Goal: Use online tool/utility: Use online tool/utility

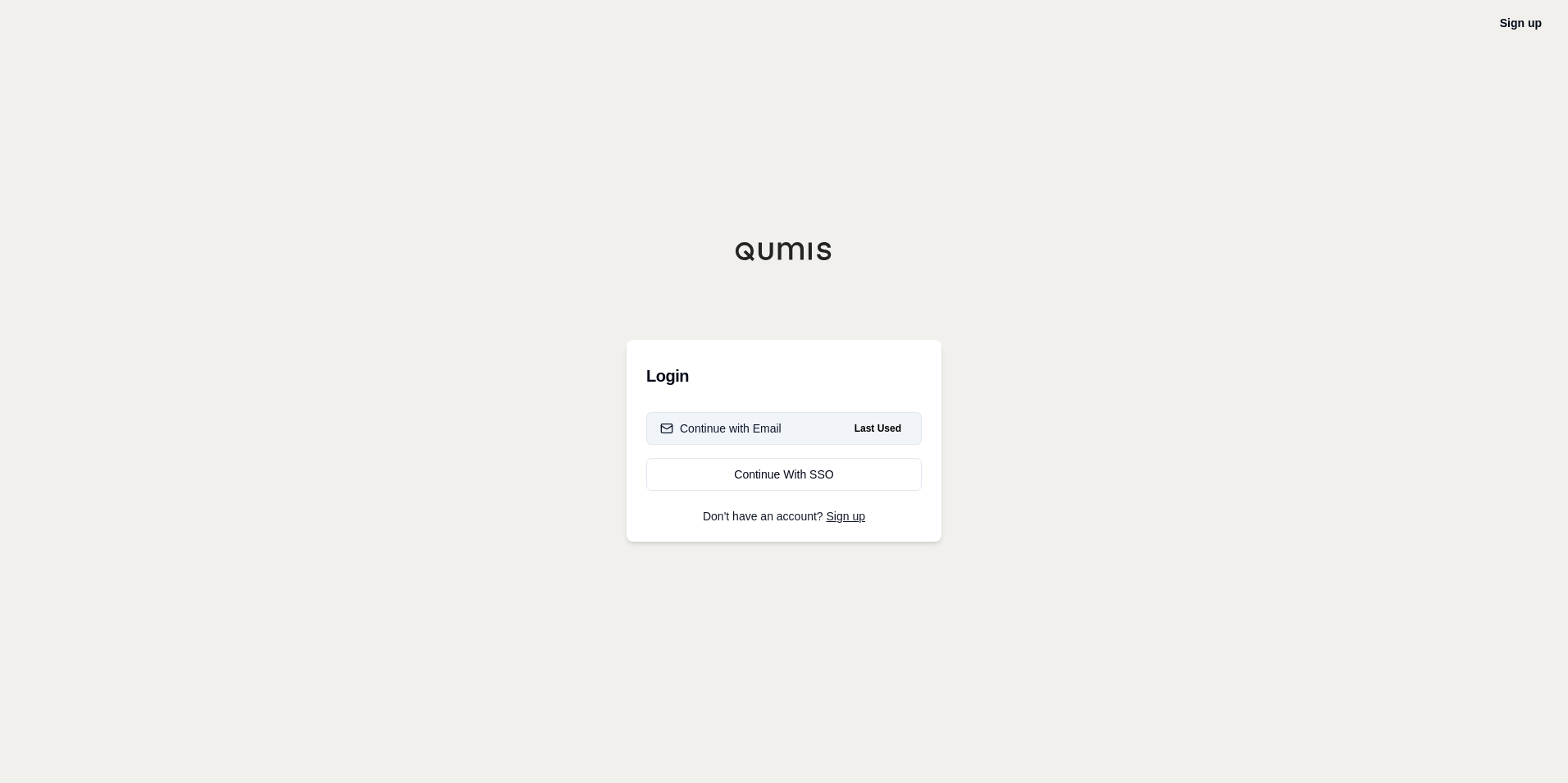
click at [718, 430] on div "Continue with Email" at bounding box center [721, 428] width 121 height 17
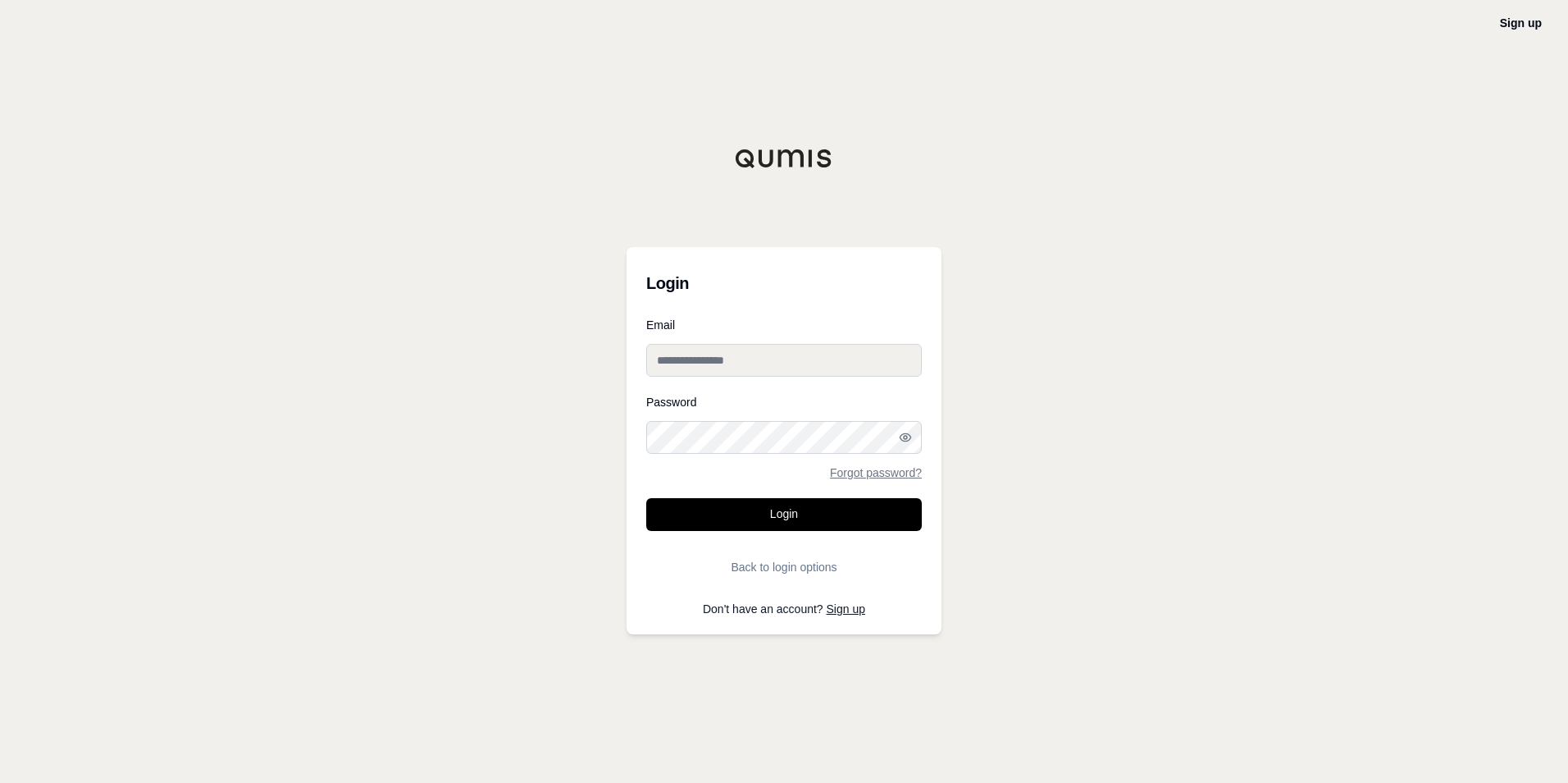
type input "**********"
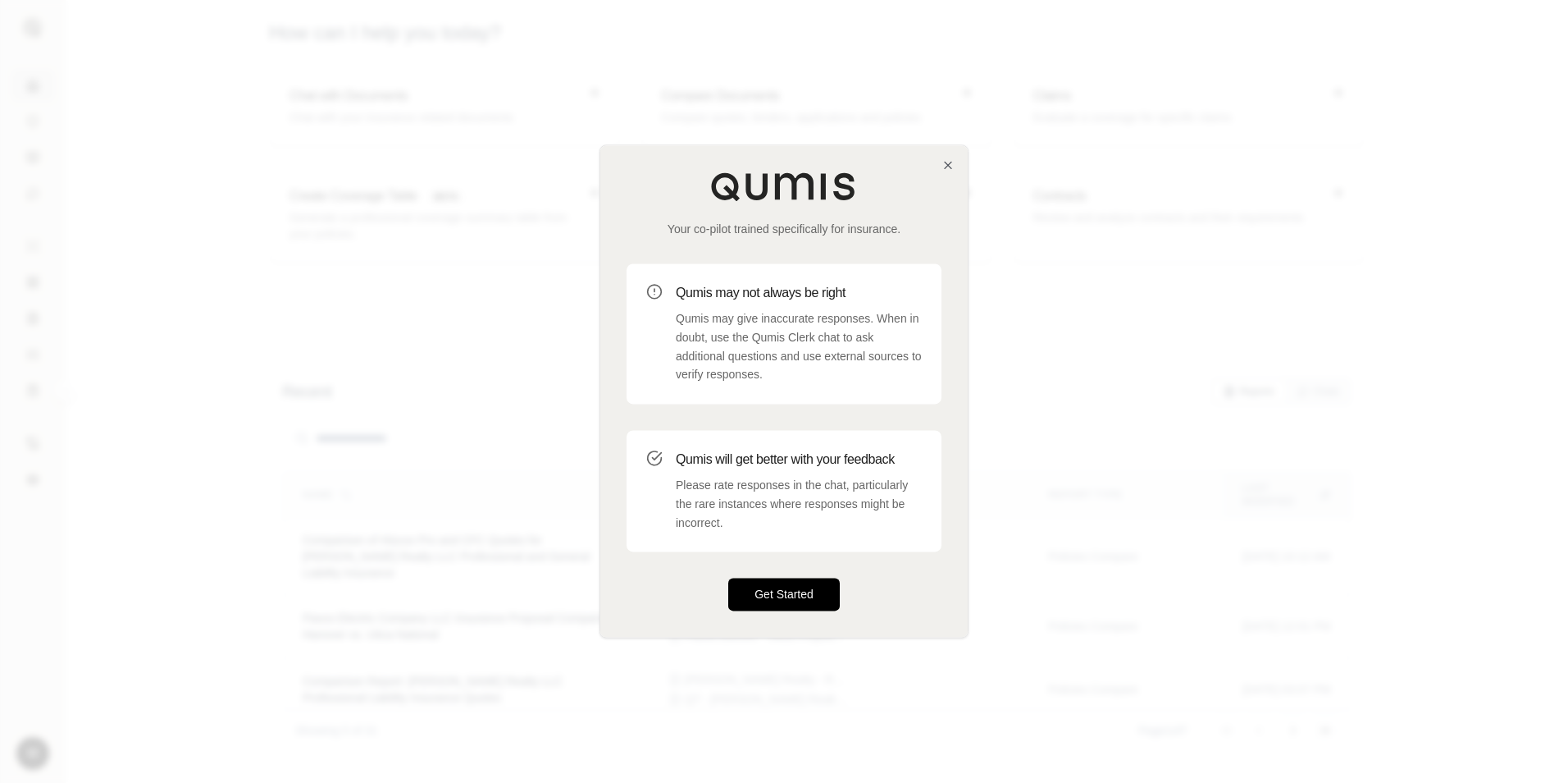
click at [799, 606] on button "Get Started" at bounding box center [784, 594] width 111 height 32
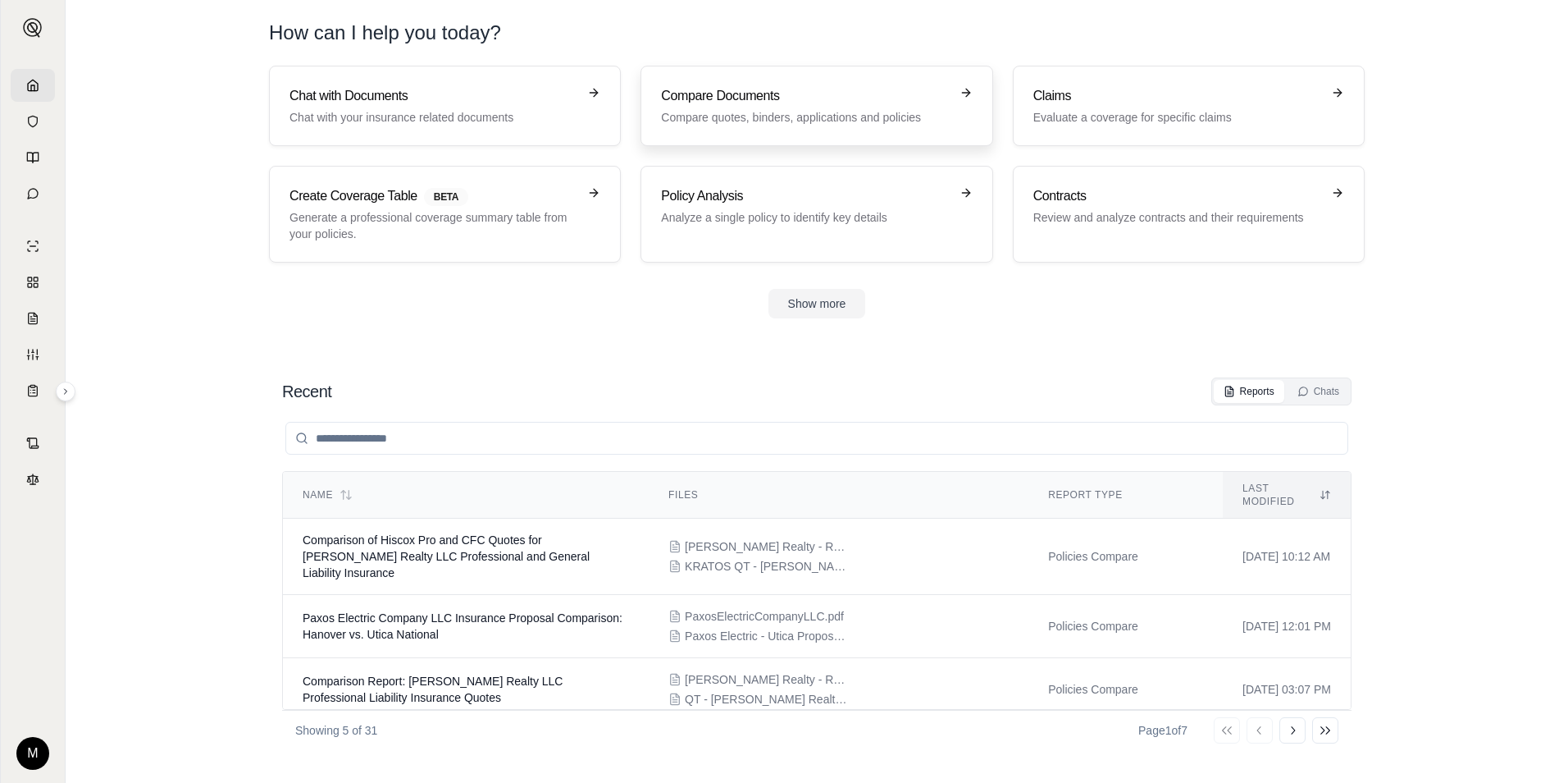
click at [769, 101] on h3 "Compare Documents" at bounding box center [805, 96] width 288 height 20
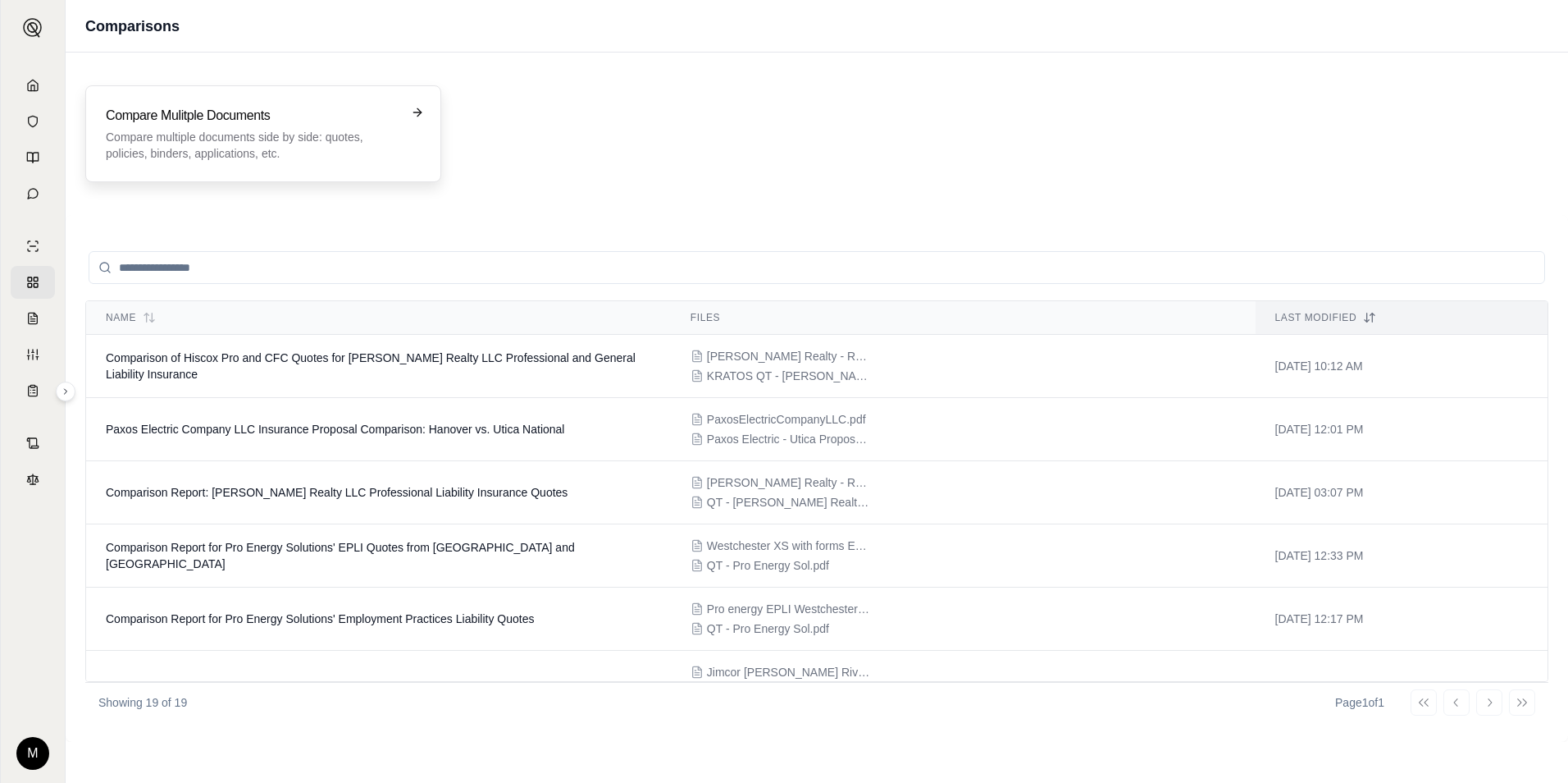
click at [315, 147] on p "Compare multiple documents side by side: quotes, policies, binders, application…" at bounding box center [252, 145] width 292 height 32
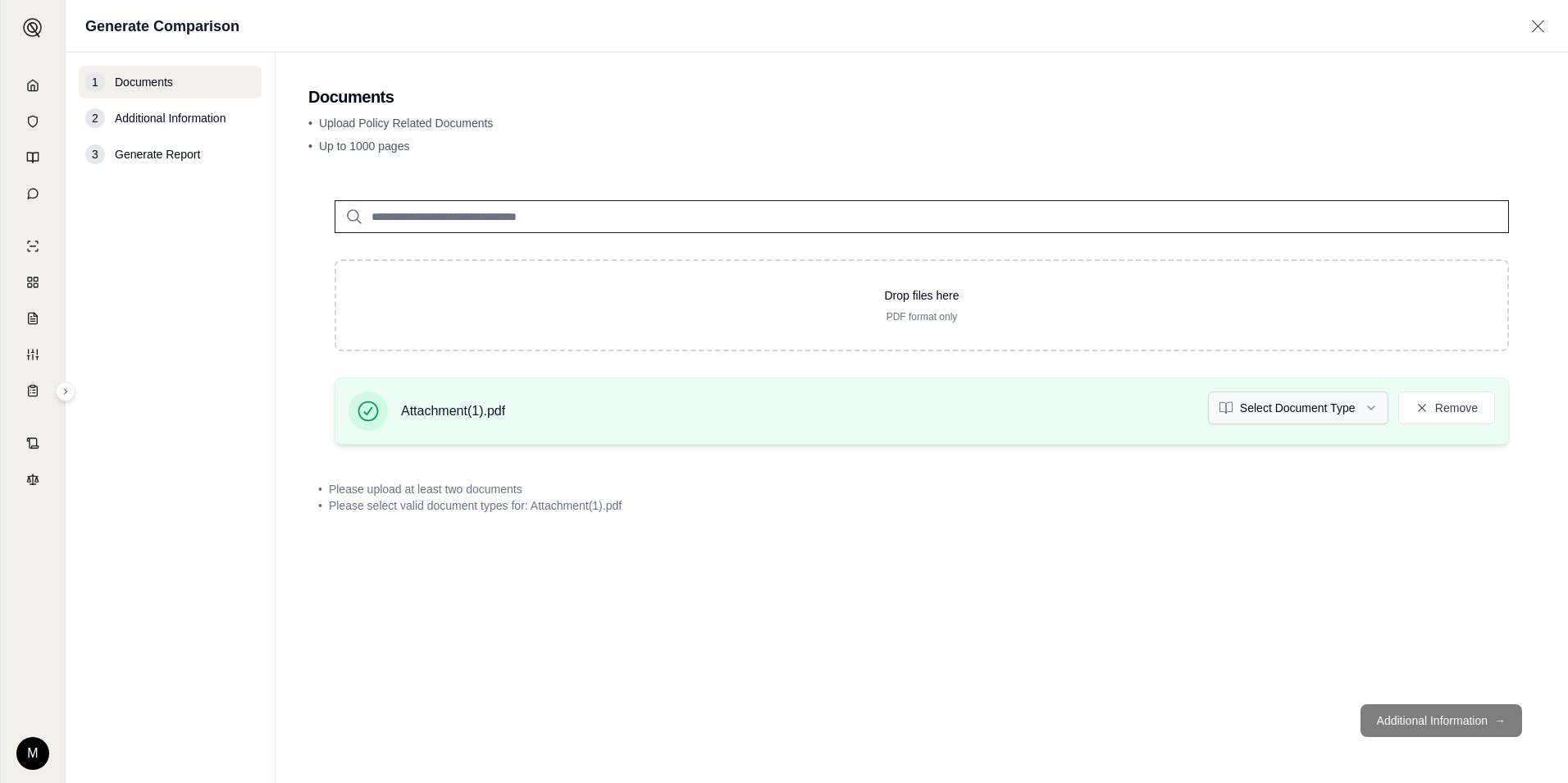
click at [1376, 415] on html "M Generate Comparison 1 Documents 2 Additional Information 3 Generate Report Do…" at bounding box center [784, 392] width 1568 height 783
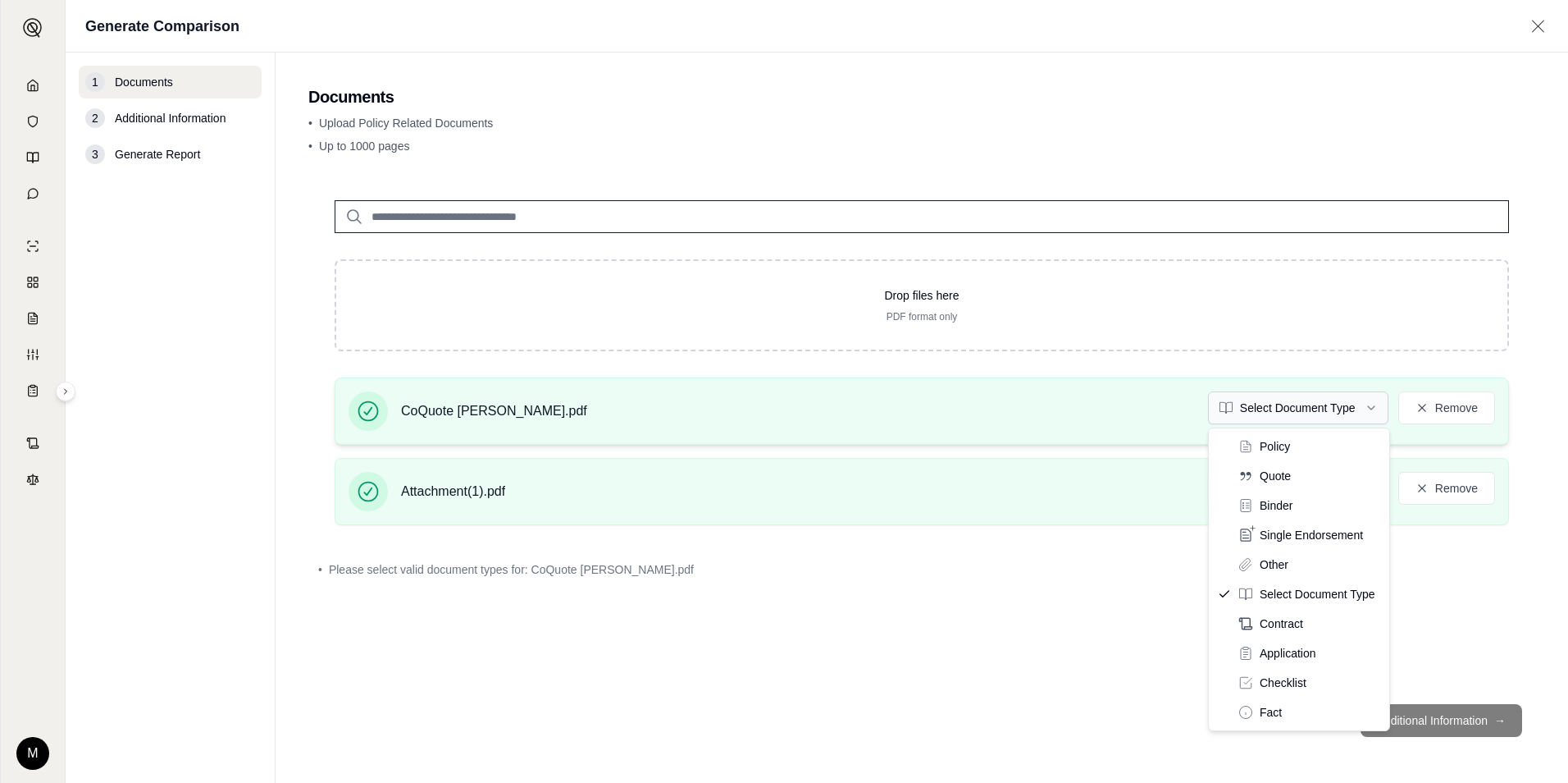
click at [1374, 410] on html "M Generate Comparison 1 Documents 2 Additional Information 3 Generate Report Do…" at bounding box center [784, 392] width 1568 height 783
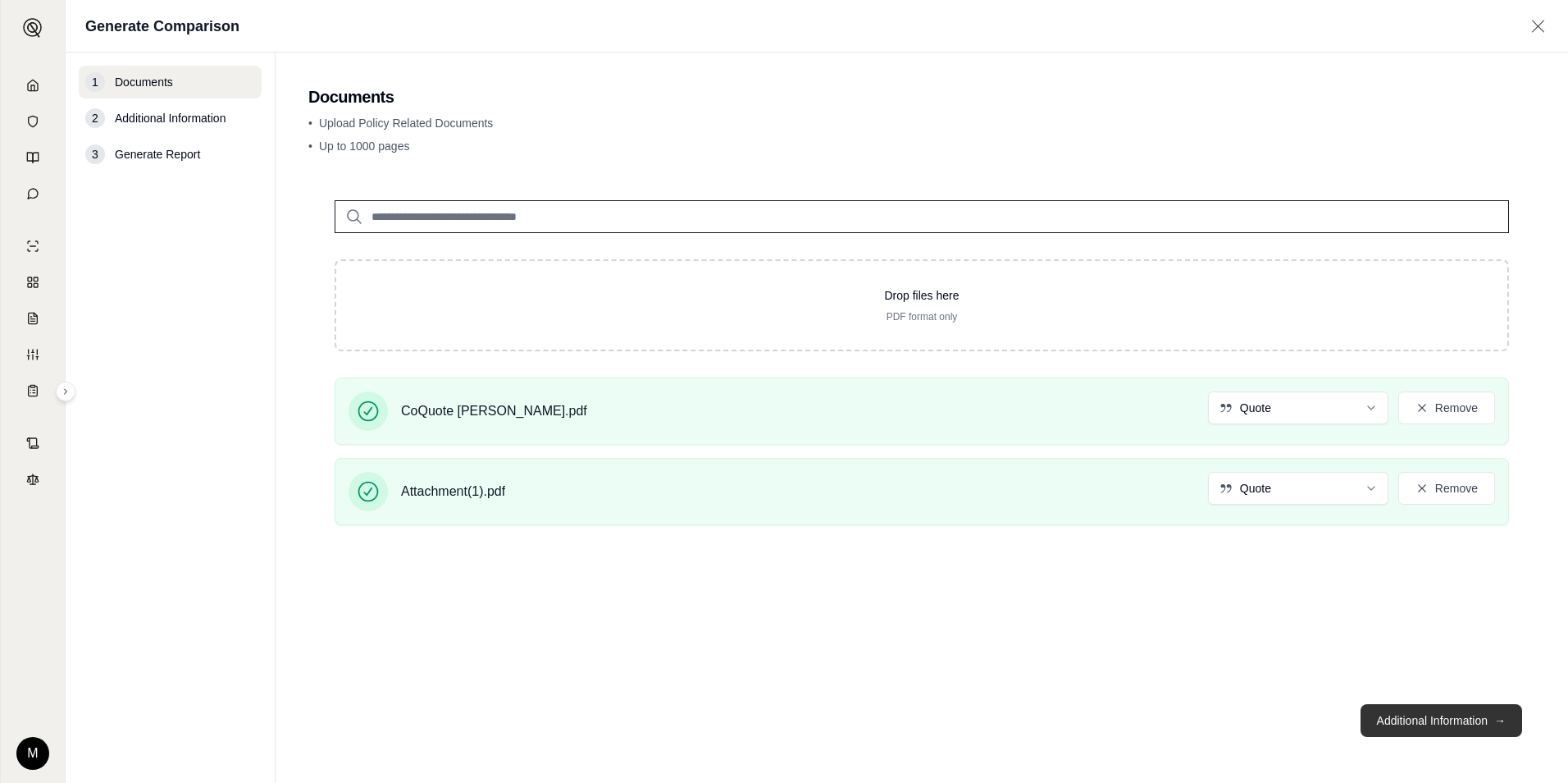
click at [1437, 723] on button "Additional Information →" at bounding box center [1441, 720] width 161 height 32
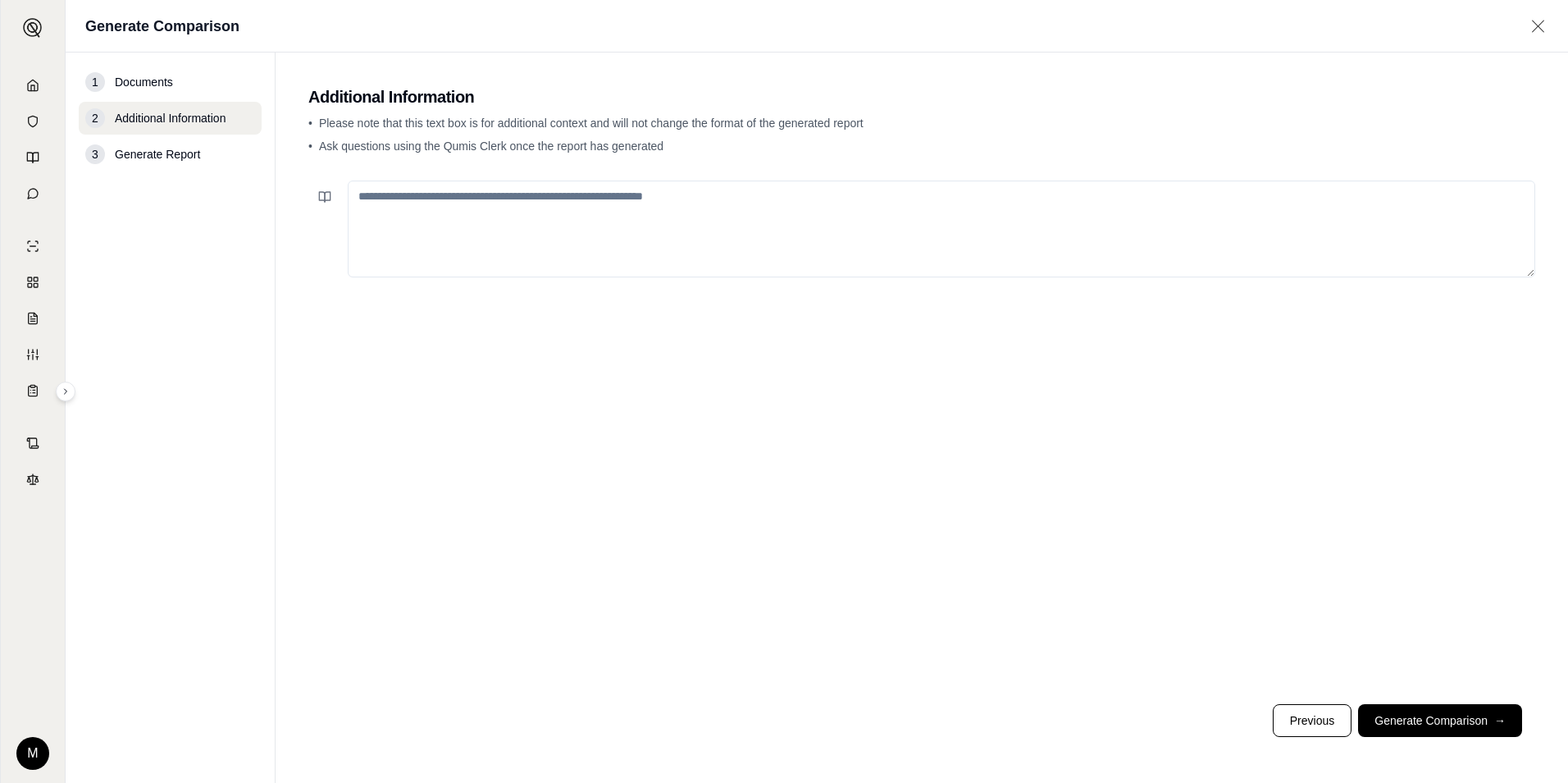
click at [423, 211] on textarea at bounding box center [942, 229] width 1188 height 96
type textarea "**********"
click at [1462, 722] on button "Generate Comparison →" at bounding box center [1440, 720] width 164 height 32
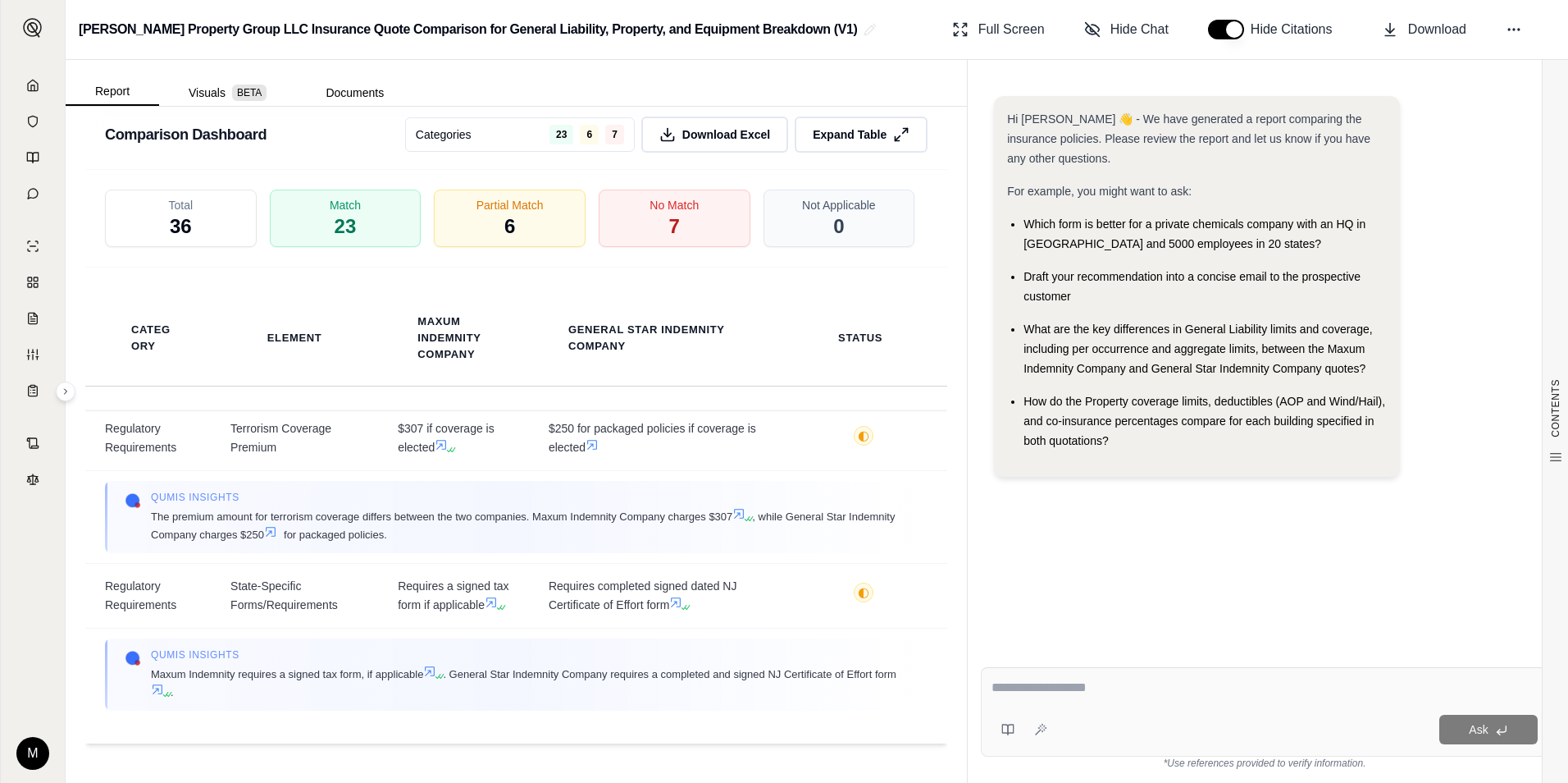
scroll to position [5906, 0]
